Goal: Task Accomplishment & Management: Manage account settings

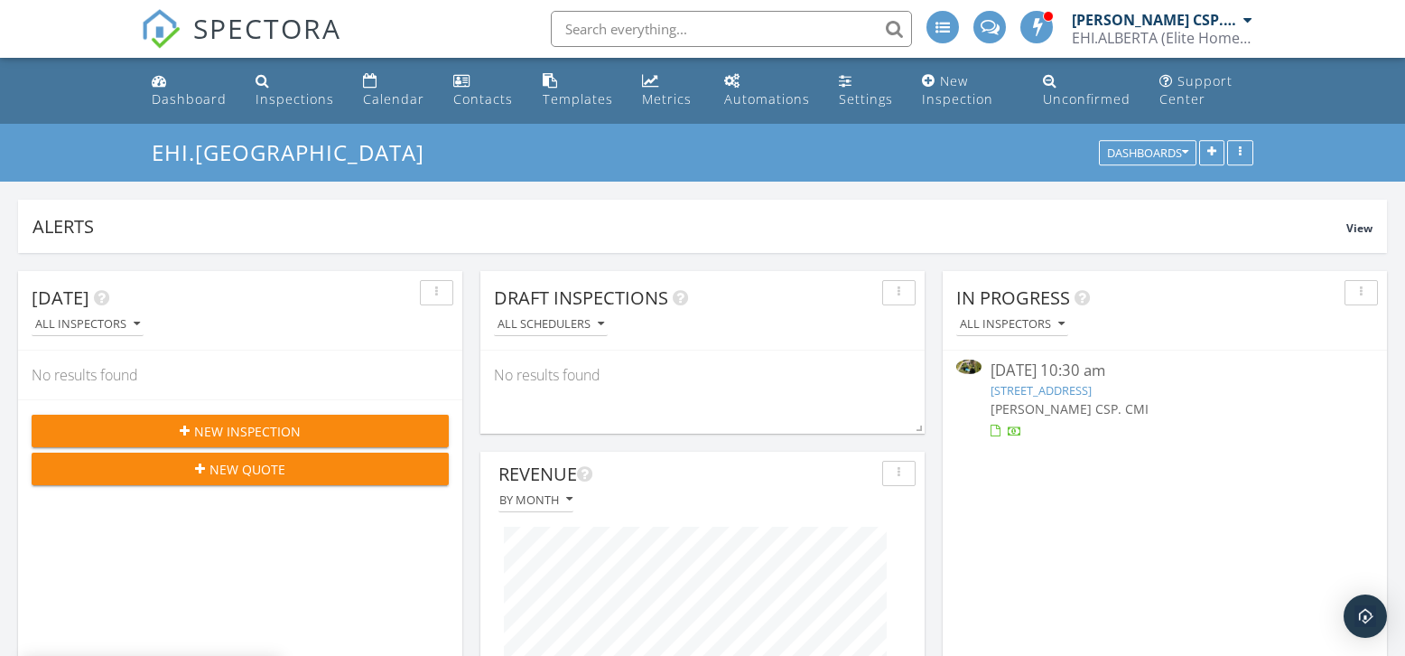
scroll to position [388, 675]
drag, startPoint x: 1341, startPoint y: 54, endPoint x: 1293, endPoint y: 96, distance: 63.4
click at [271, 92] on div "Inspections" at bounding box center [295, 98] width 79 height 17
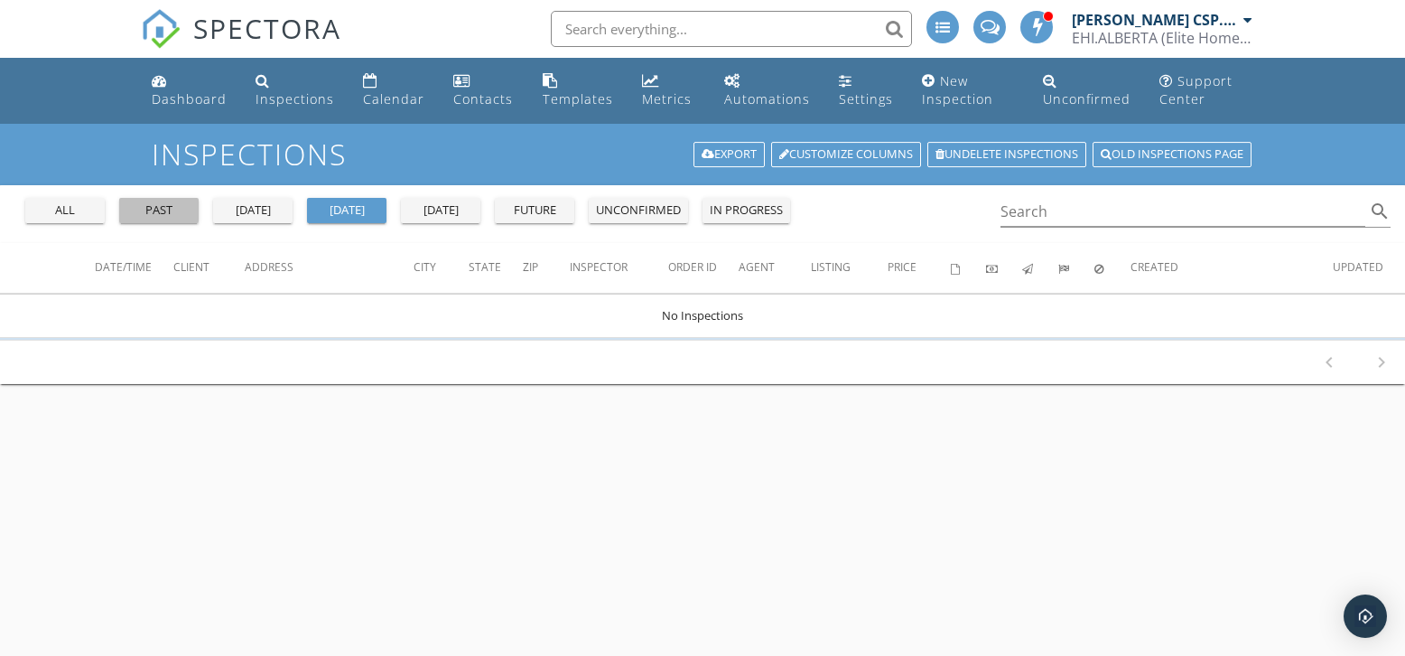
click at [168, 216] on div "past" at bounding box center [158, 210] width 65 height 18
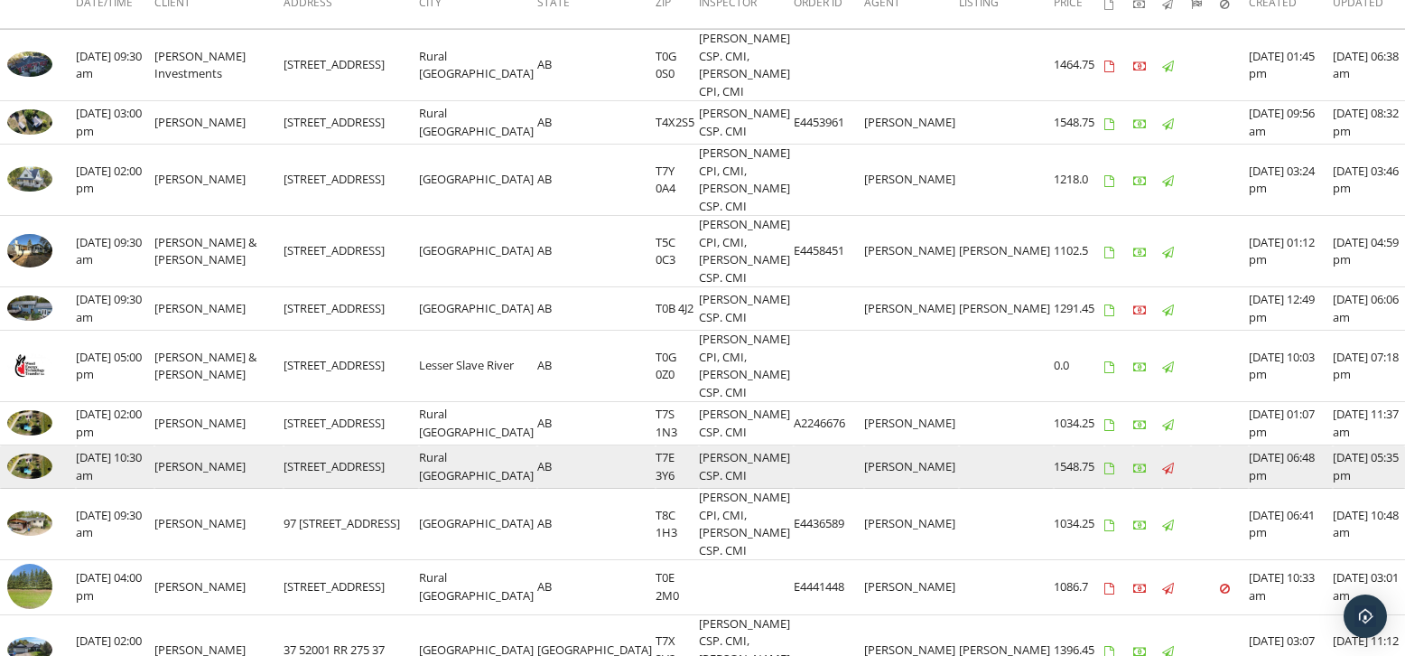
scroll to position [149, 0]
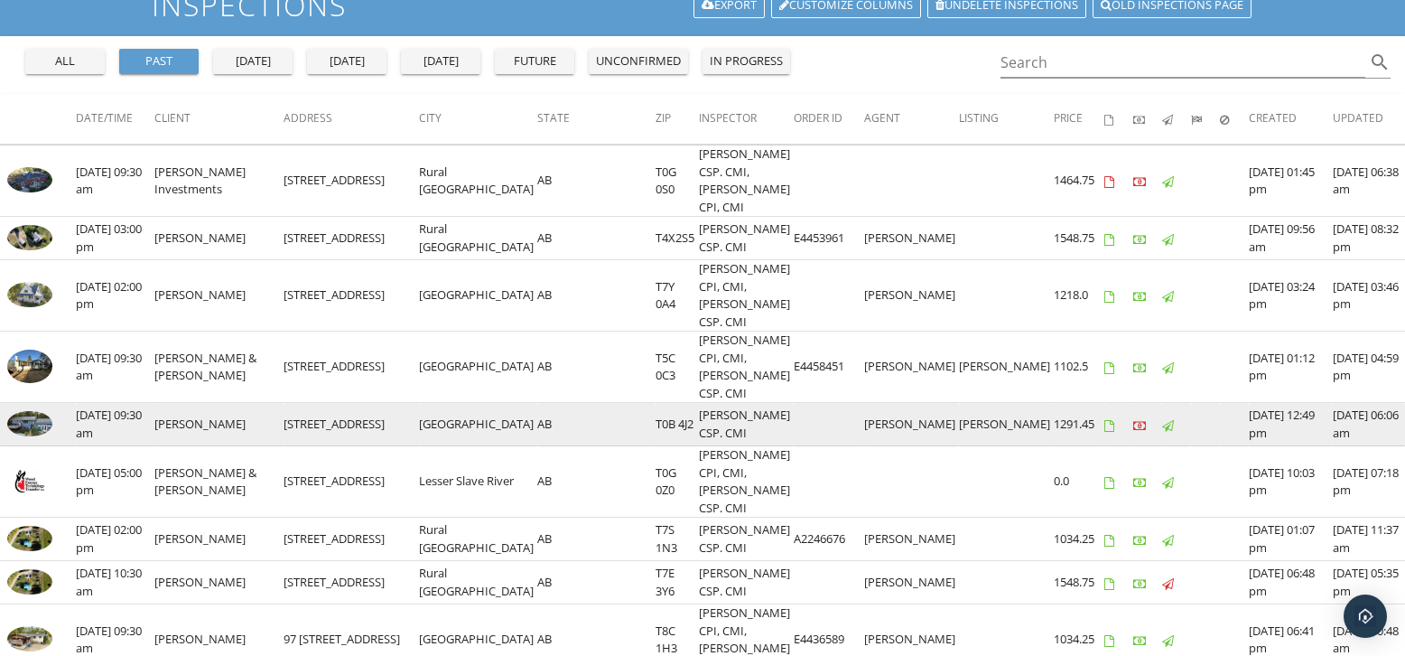
click at [34, 411] on img at bounding box center [29, 423] width 45 height 25
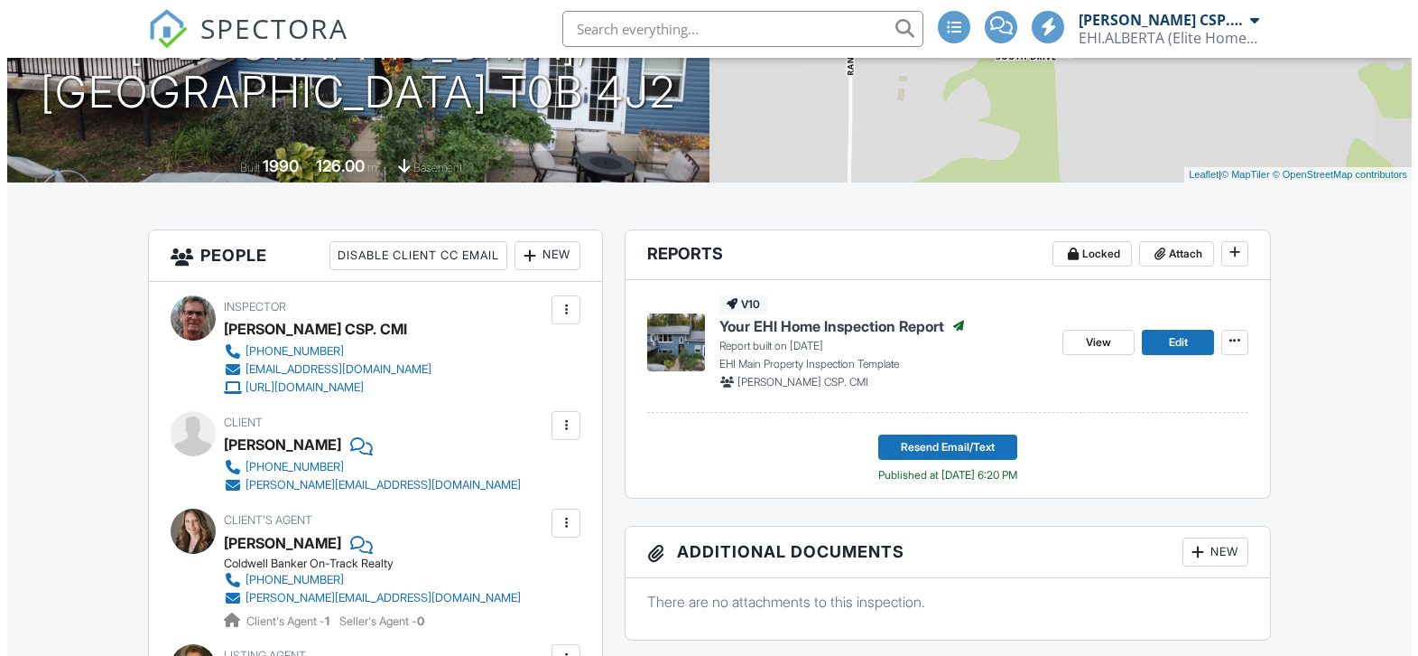
scroll to position [321, 0]
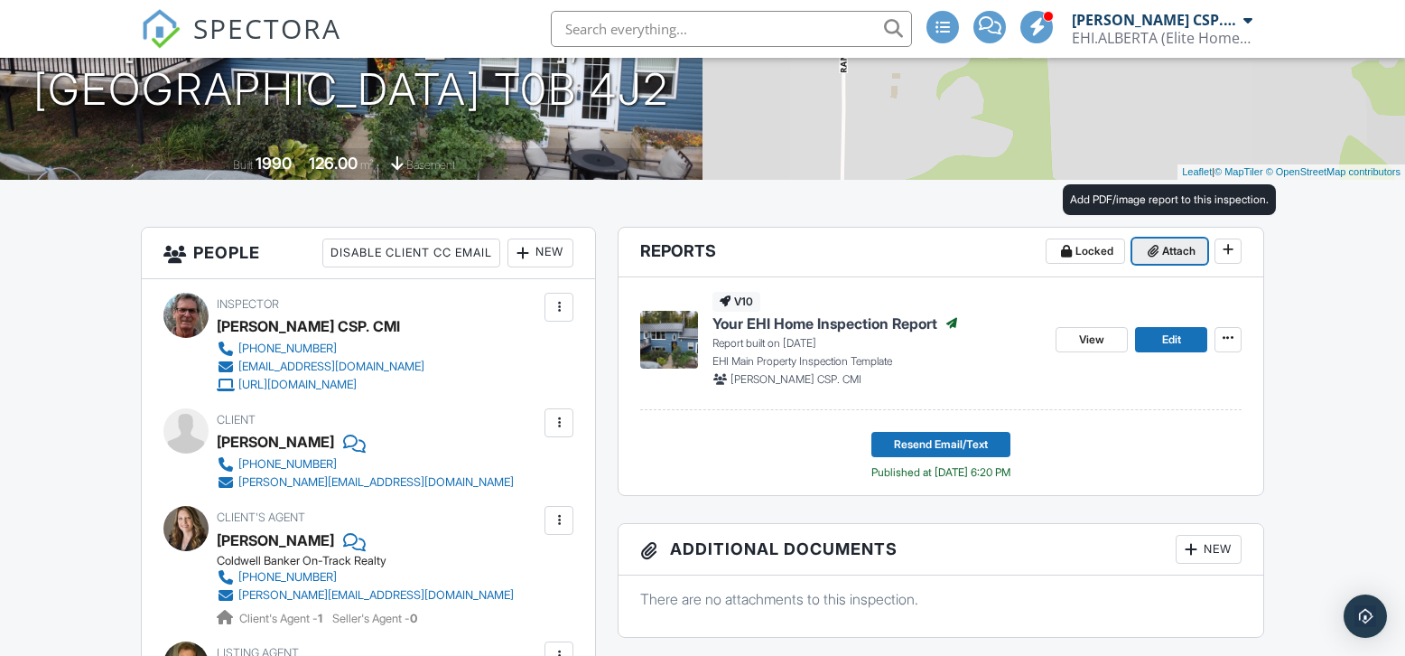
click at [1178, 252] on span "Attach" at bounding box center [1178, 251] width 33 height 18
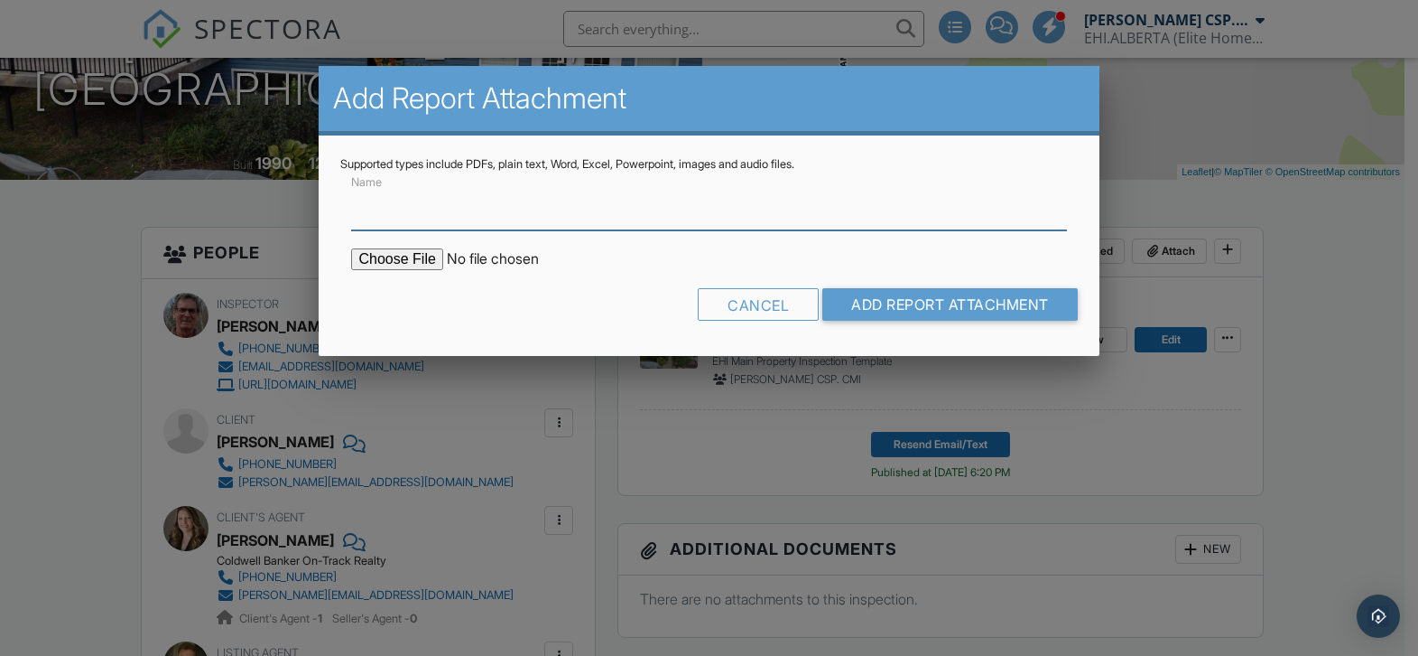
click at [451, 218] on input "Name" at bounding box center [708, 208] width 715 height 44
type input "Water Test Results"
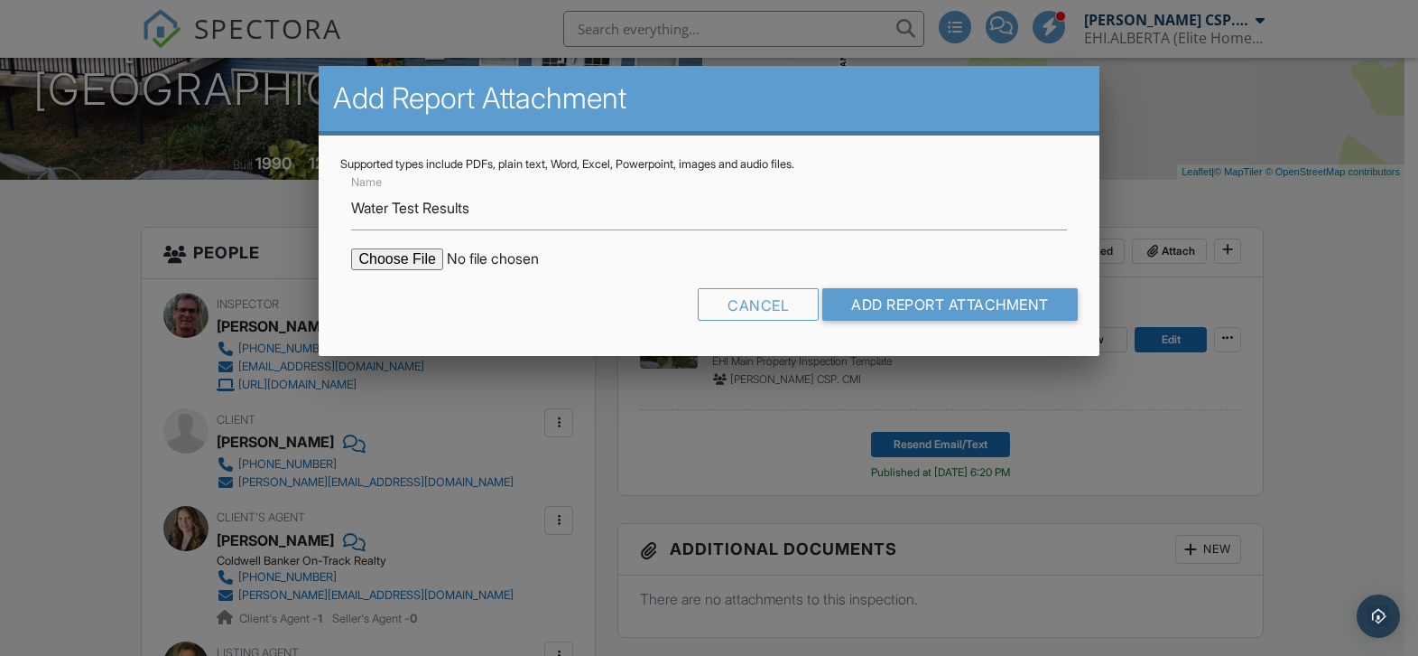
click at [402, 263] on input "file" at bounding box center [504, 259] width 307 height 22
type input "C:\fakepath\Richard Bruneau Water Test Results_20250928_0001.pdf"
click at [985, 308] on input "Add Report Attachment" at bounding box center [951, 304] width 256 height 33
